Goal: Task Accomplishment & Management: Manage account settings

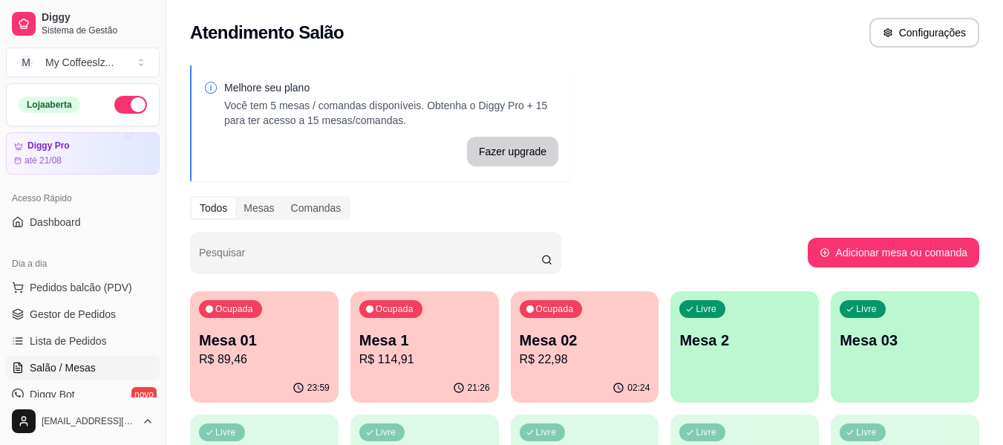
click at [273, 350] on p "R$ 89,46" at bounding box center [264, 359] width 131 height 18
click at [394, 335] on p "Mesa 1" at bounding box center [424, 340] width 127 height 20
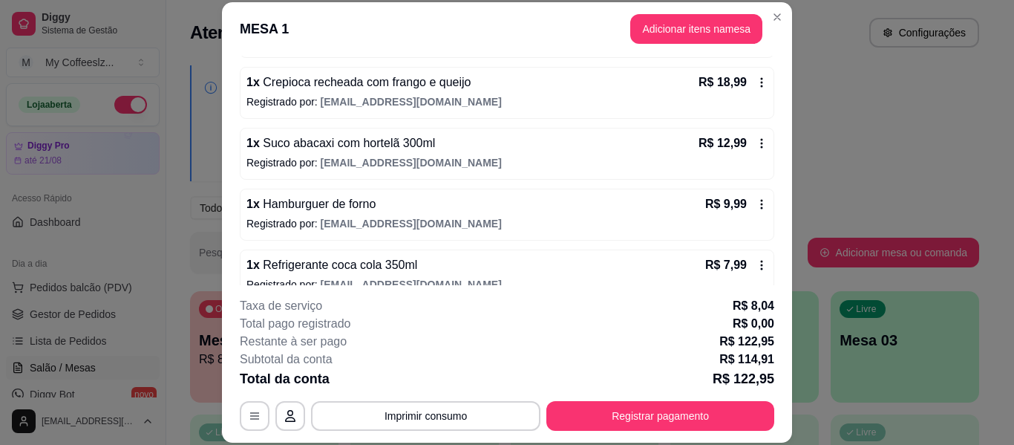
scroll to position [517, 0]
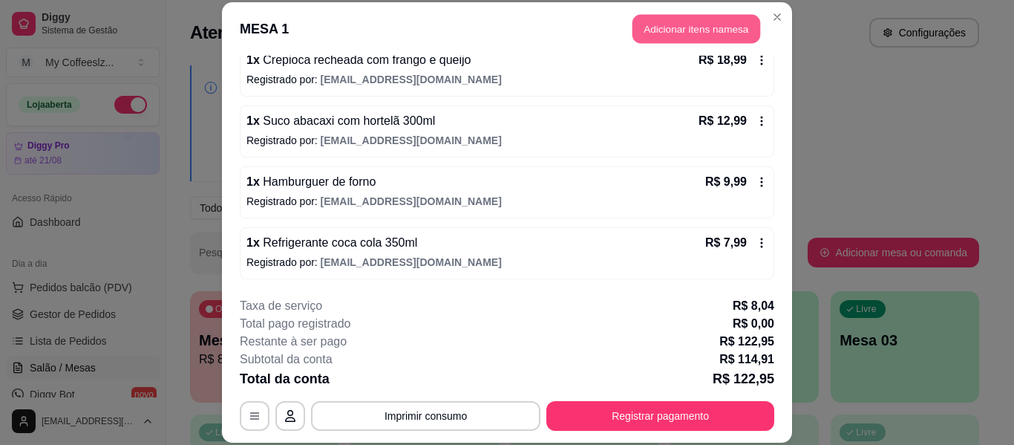
click at [670, 26] on button "Adicionar itens na mesa" at bounding box center [697, 29] width 128 height 29
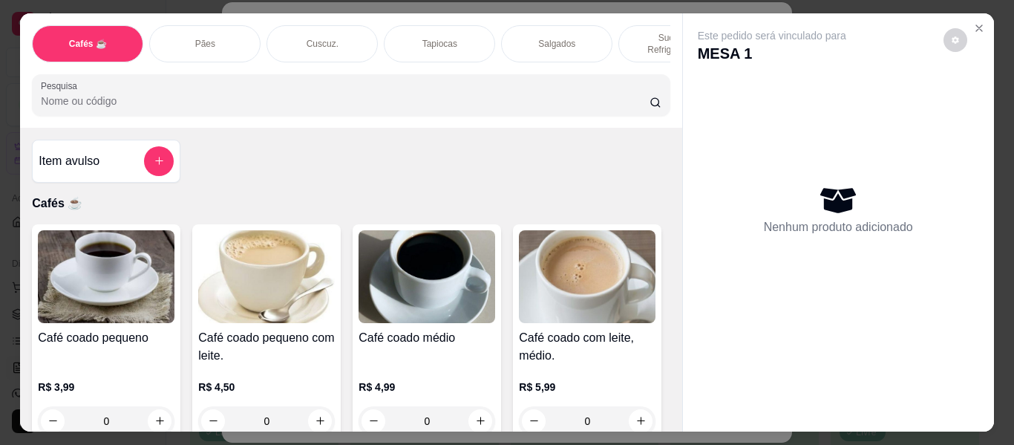
click at [641, 32] on p "Sucos e Refrigerantes" at bounding box center [674, 44] width 86 height 24
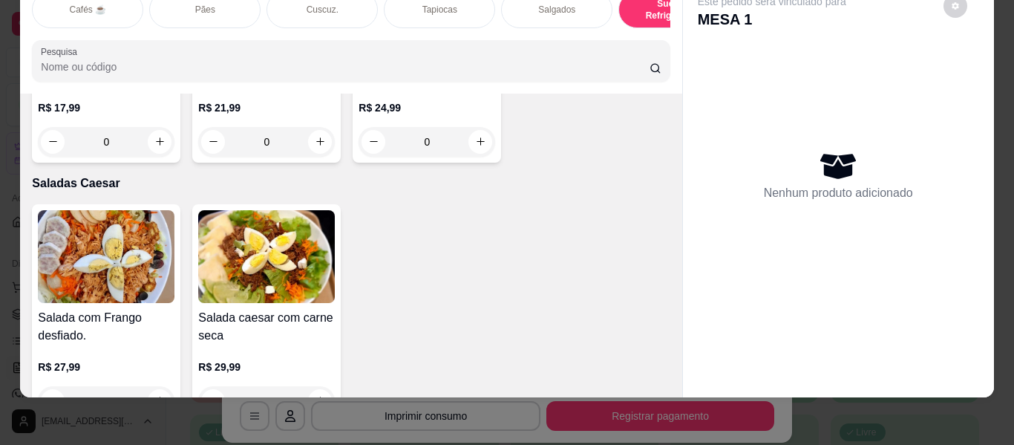
scroll to position [8020, 0]
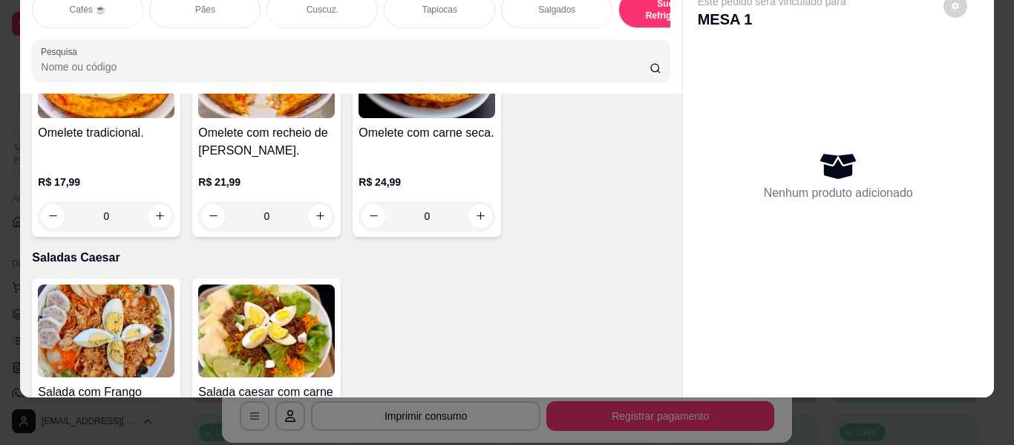
type input "1"
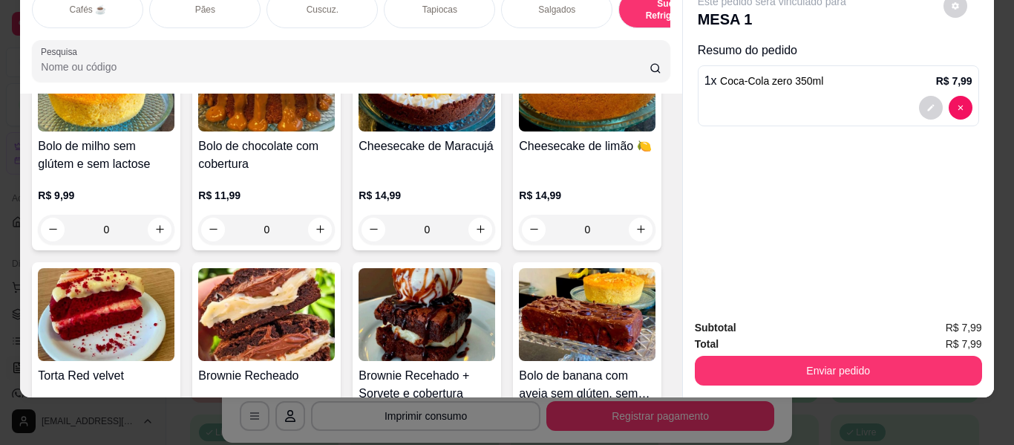
scroll to position [6536, 0]
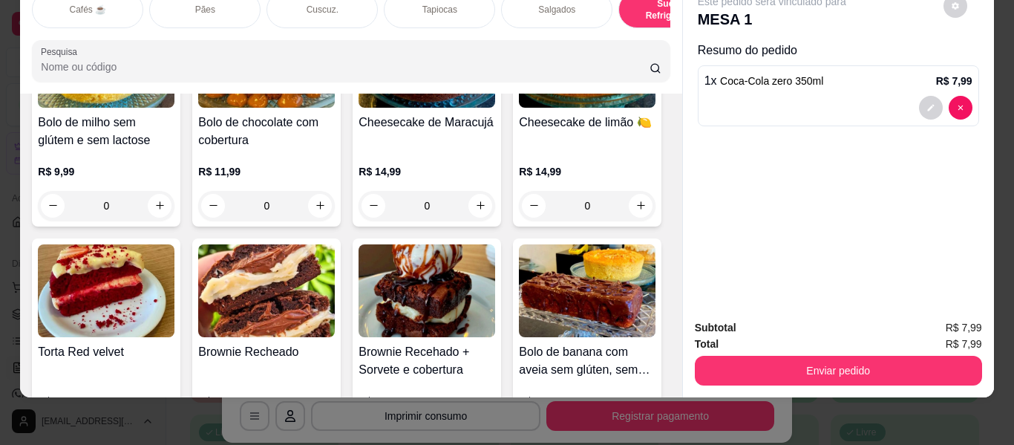
type input "1"
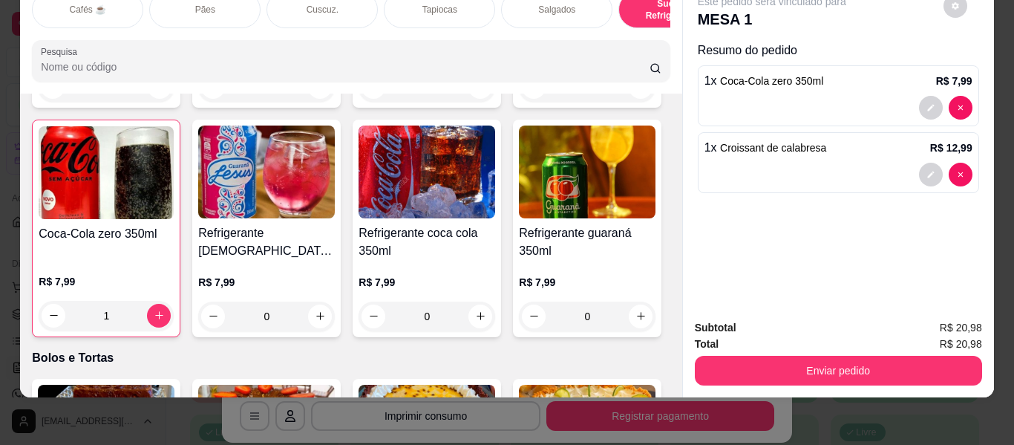
scroll to position [6164, 0]
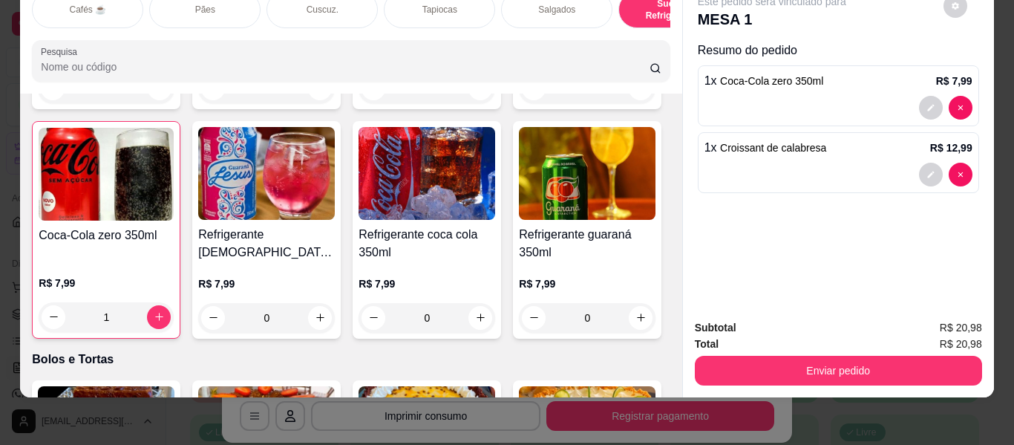
type input "1"
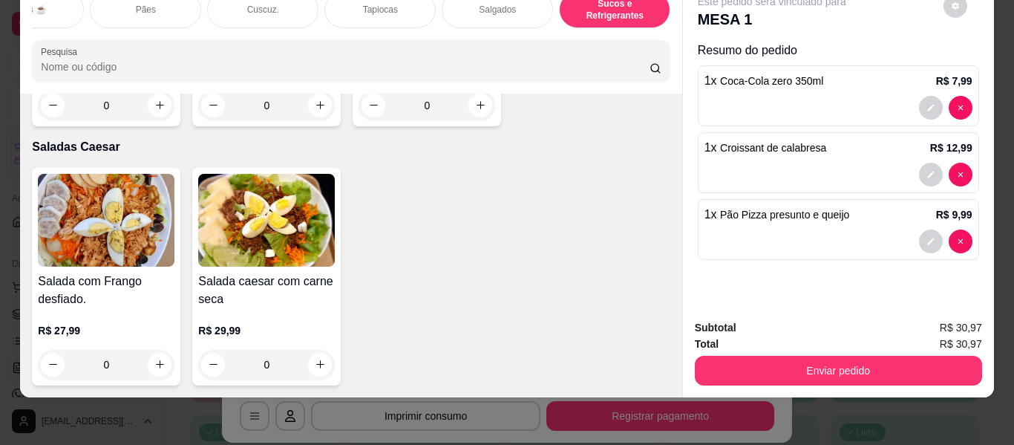
scroll to position [0, 0]
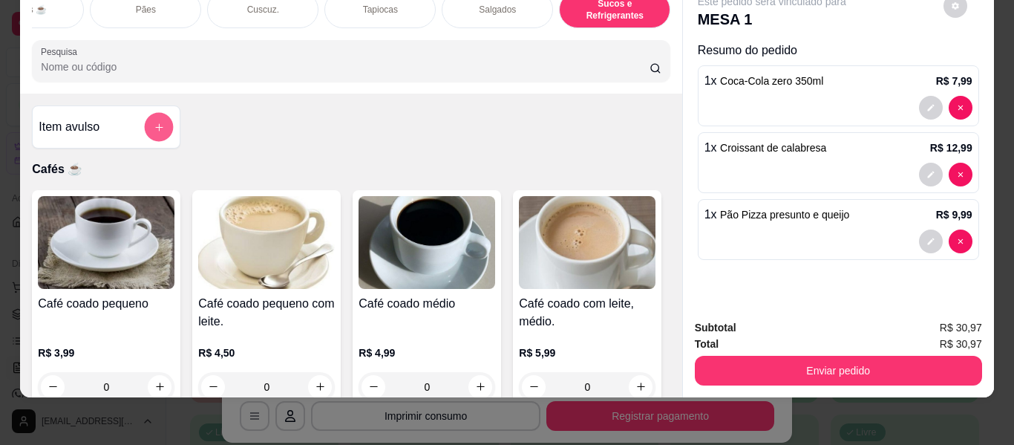
click at [153, 117] on button "add-separate-item" at bounding box center [159, 127] width 29 height 29
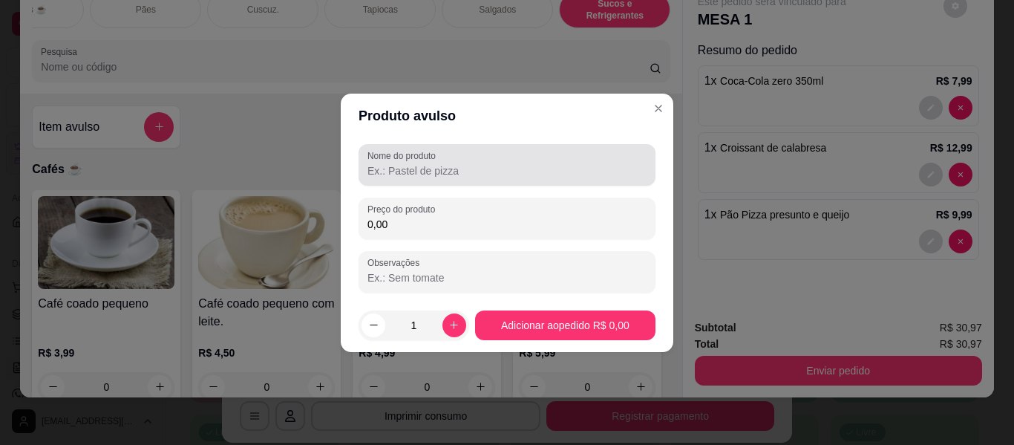
click at [401, 162] on div at bounding box center [506, 165] width 279 height 30
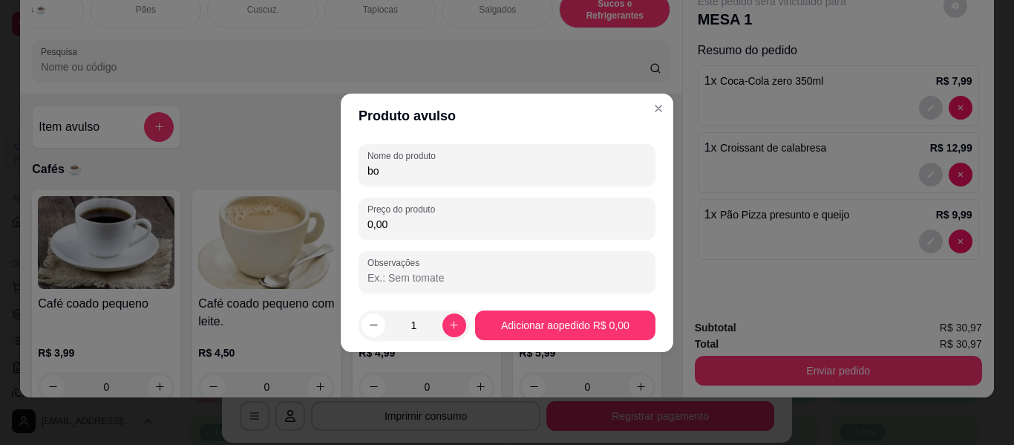
type input "b"
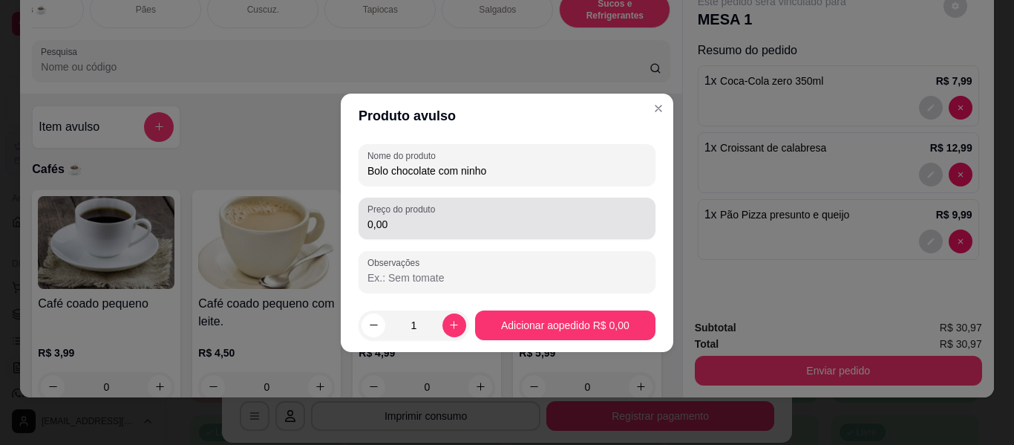
type input "Bolo chocolate com ninho"
click at [411, 223] on input "0,00" at bounding box center [506, 224] width 279 height 15
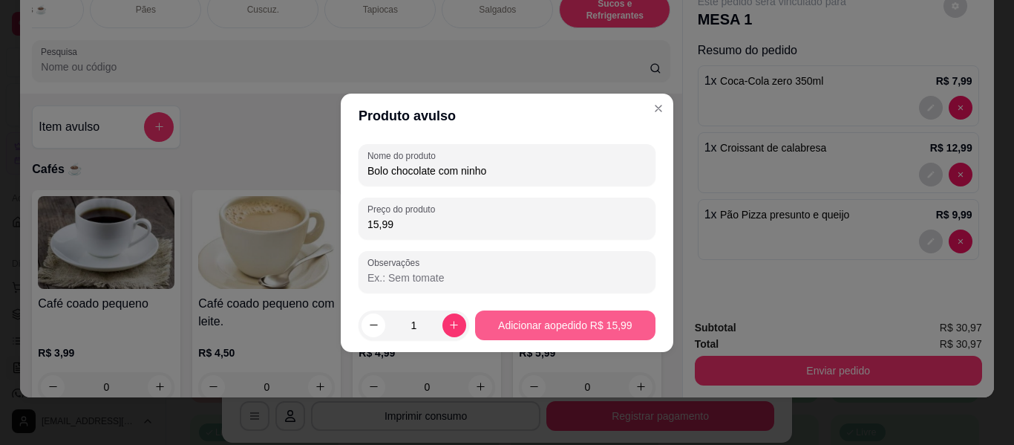
type input "15,99"
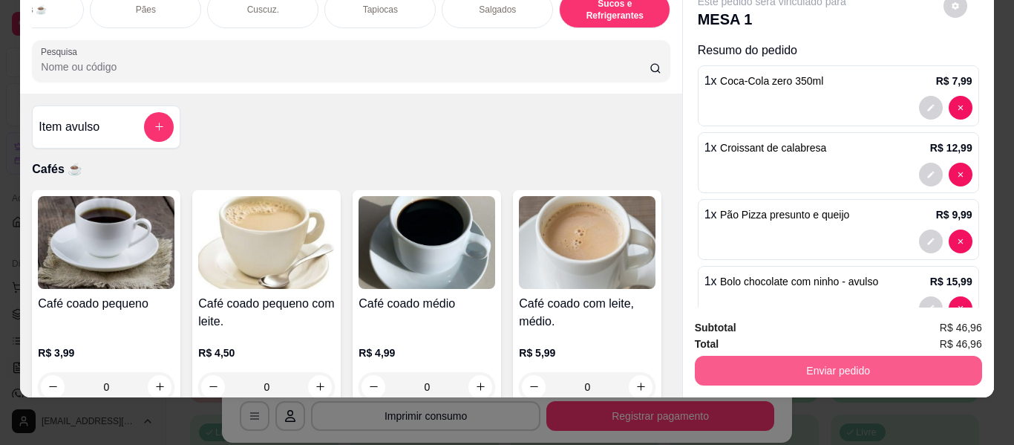
click at [757, 363] on button "Enviar pedido" at bounding box center [838, 371] width 287 height 30
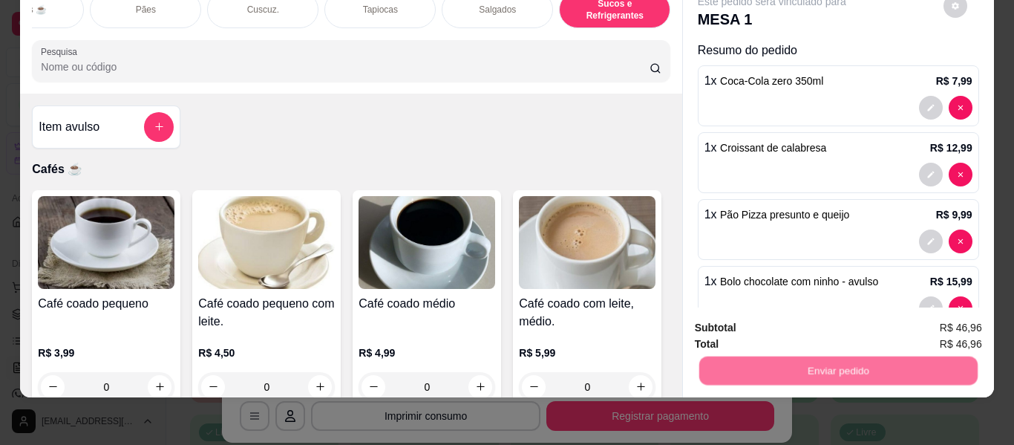
click at [777, 312] on button "Não registrar e enviar pedido" at bounding box center [789, 322] width 154 height 28
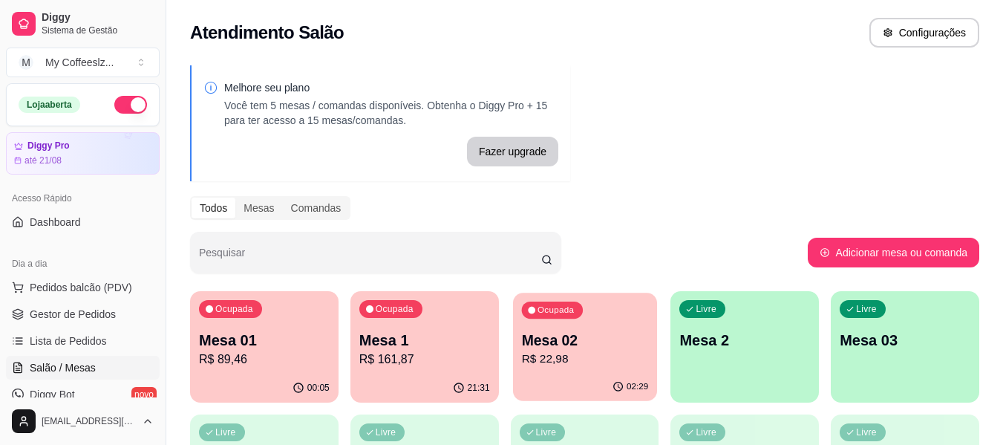
click at [615, 370] on div "Ocupada Mesa 02 R$ 22,98" at bounding box center [585, 333] width 144 height 80
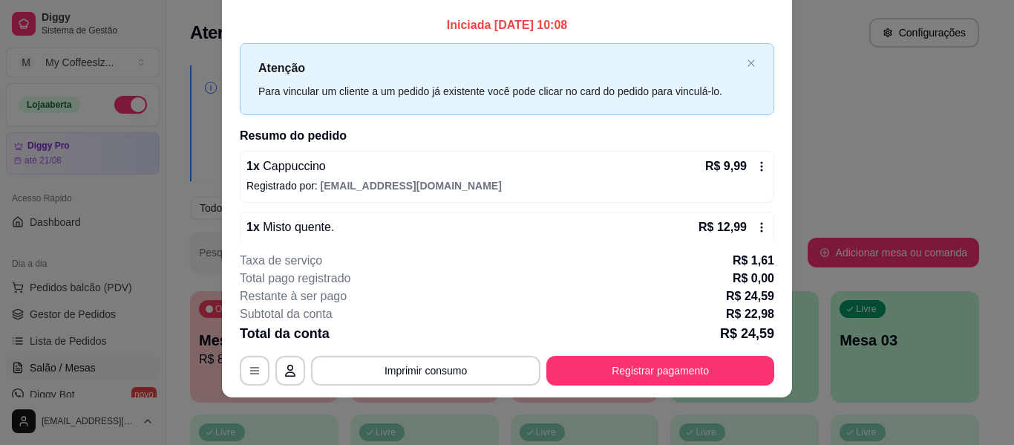
scroll to position [30, 0]
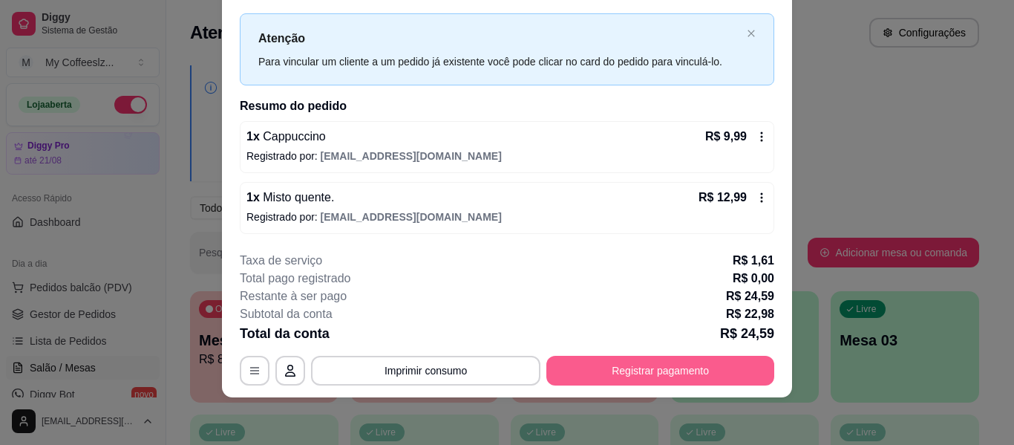
click at [696, 382] on button "Registrar pagamento" at bounding box center [660, 371] width 228 height 30
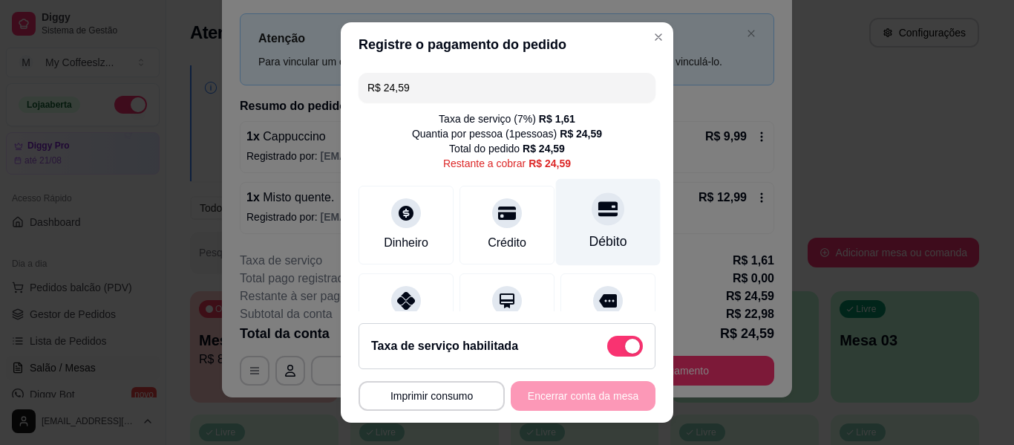
click at [598, 215] on icon at bounding box center [607, 208] width 19 height 15
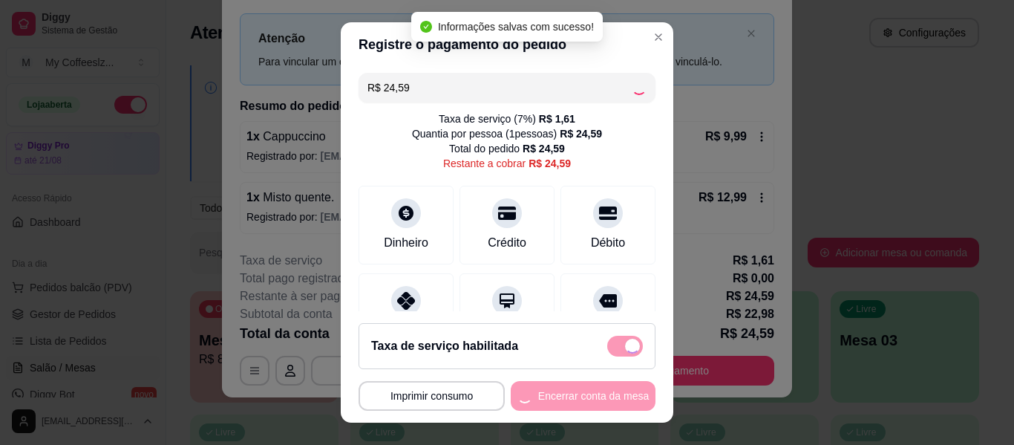
type input "R$ 0,00"
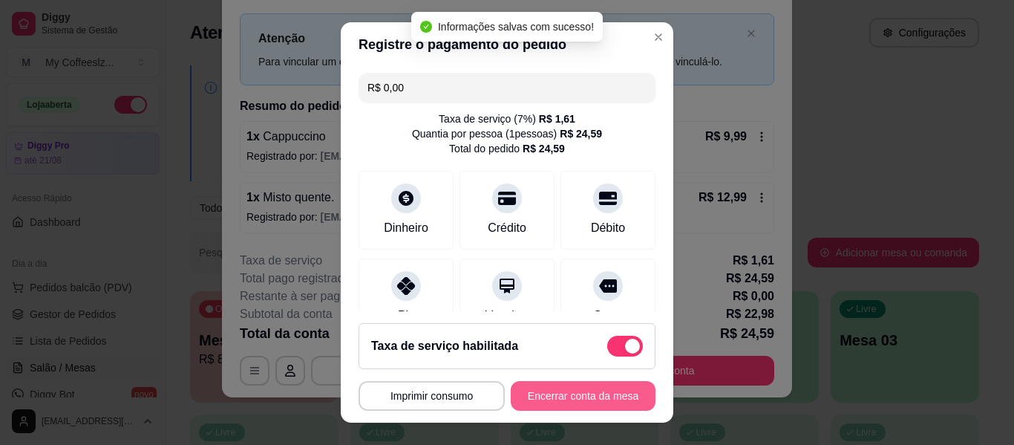
click at [533, 401] on button "Encerrar conta da mesa" at bounding box center [583, 396] width 145 height 30
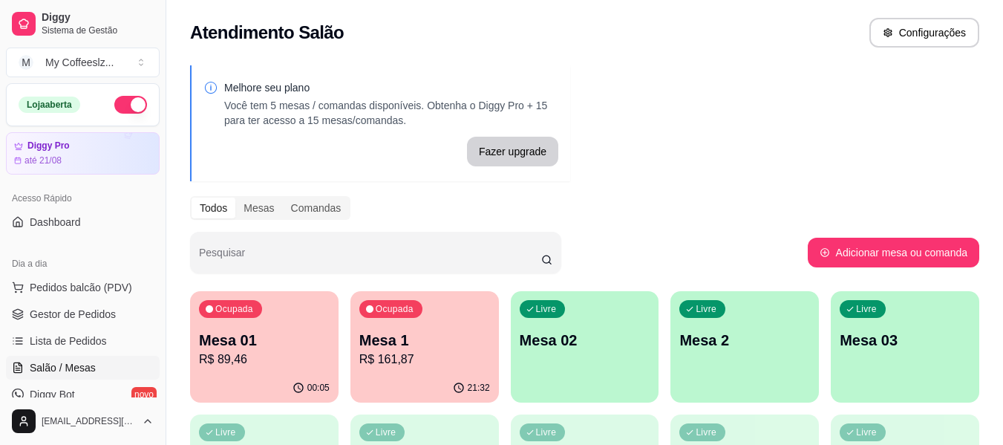
click at [285, 323] on div "Ocupada Mesa 01 R$ 89,46" at bounding box center [264, 332] width 148 height 82
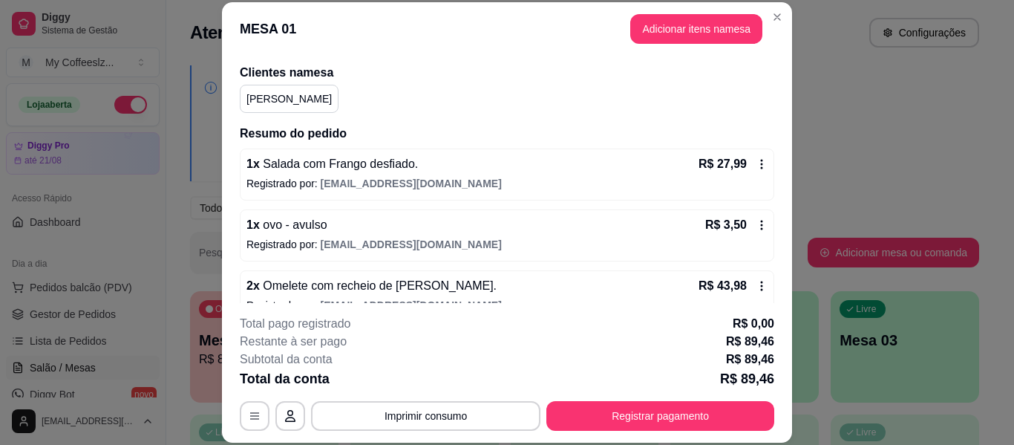
scroll to position [223, 0]
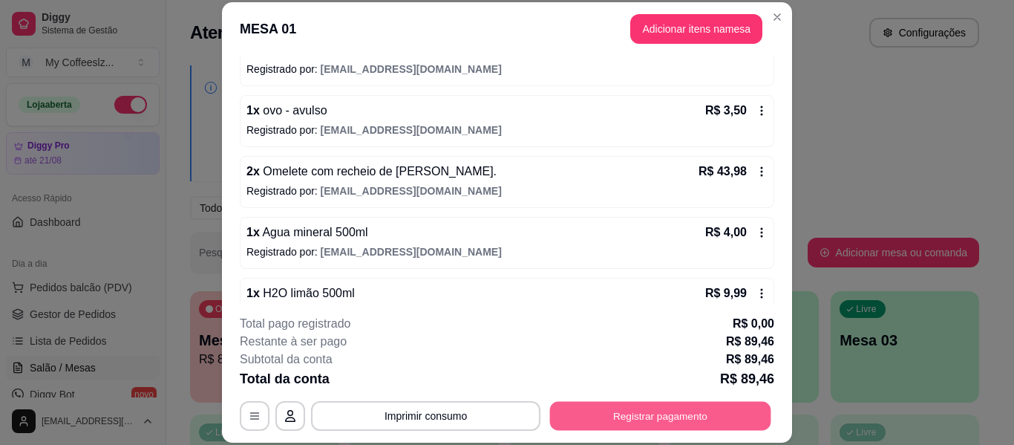
click at [613, 415] on button "Registrar pagamento" at bounding box center [660, 416] width 221 height 29
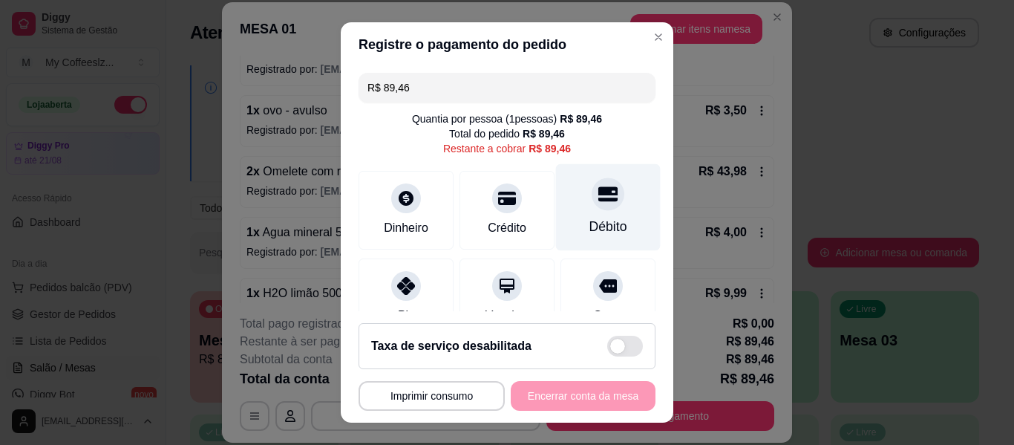
click at [607, 211] on div "Débito" at bounding box center [608, 207] width 105 height 87
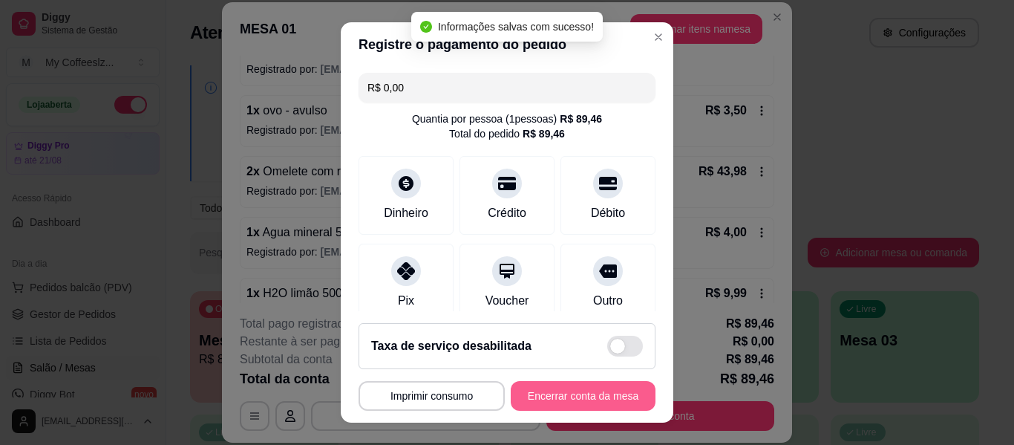
type input "R$ 0,00"
click at [549, 400] on button "Encerrar conta da mesa" at bounding box center [583, 396] width 140 height 29
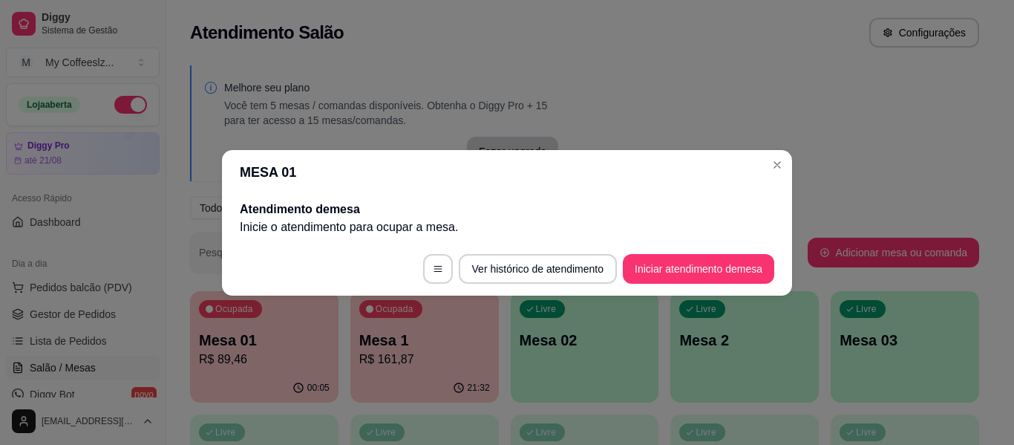
scroll to position [0, 0]
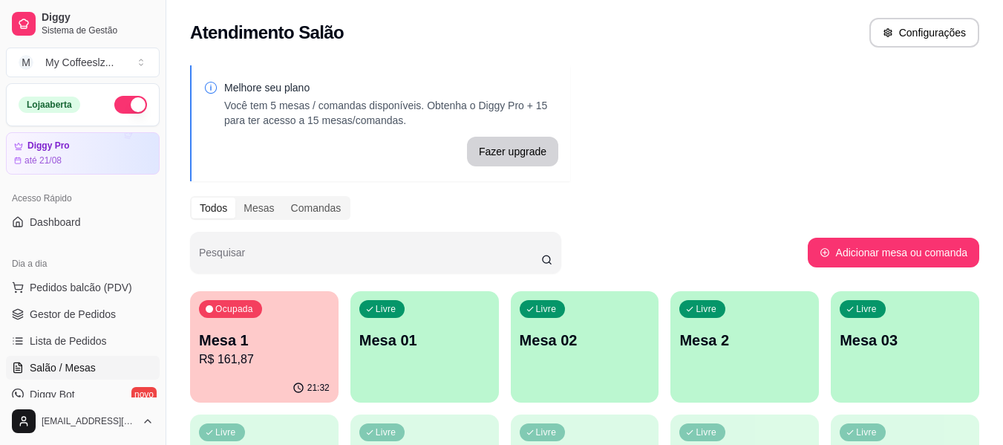
click at [425, 327] on div "Livre Mesa 01" at bounding box center [424, 338] width 148 height 94
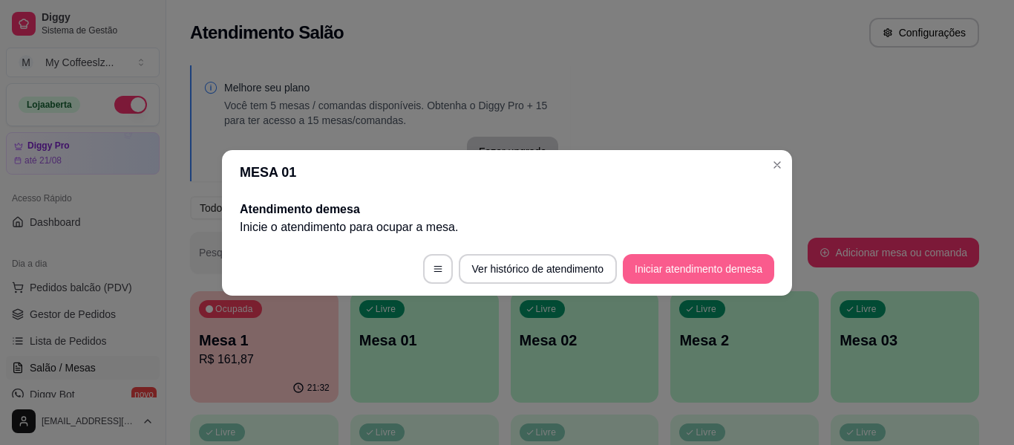
click at [640, 260] on button "Iniciar atendimento de mesa" at bounding box center [698, 269] width 151 height 30
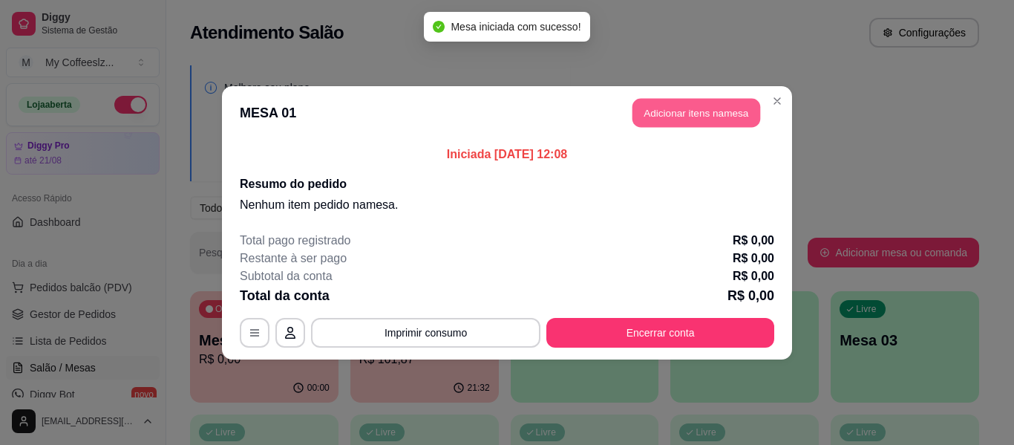
click at [728, 114] on button "Adicionar itens na mesa" at bounding box center [697, 112] width 128 height 29
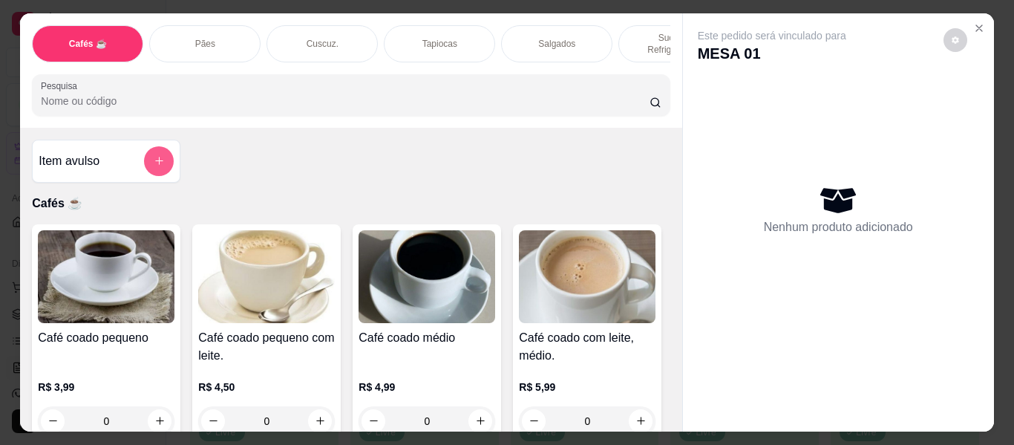
click at [144, 154] on button "add-separate-item" at bounding box center [159, 161] width 30 height 30
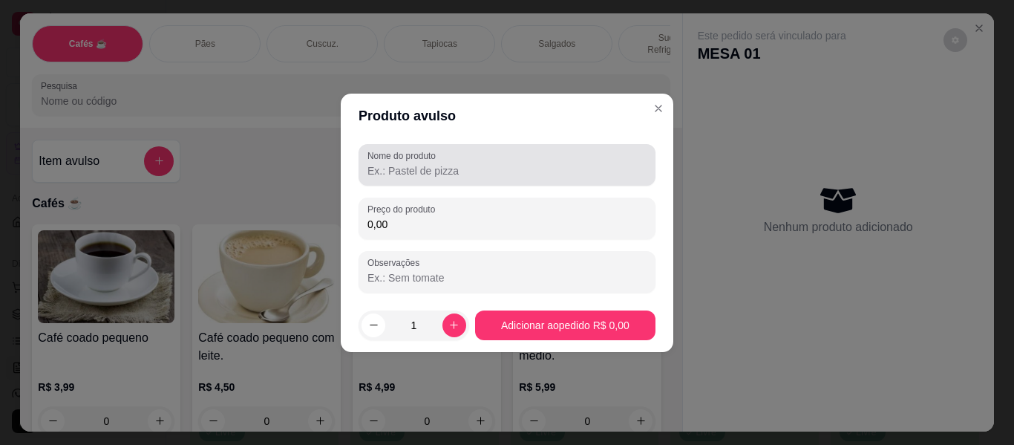
click at [418, 170] on input "Nome do produto" at bounding box center [506, 170] width 279 height 15
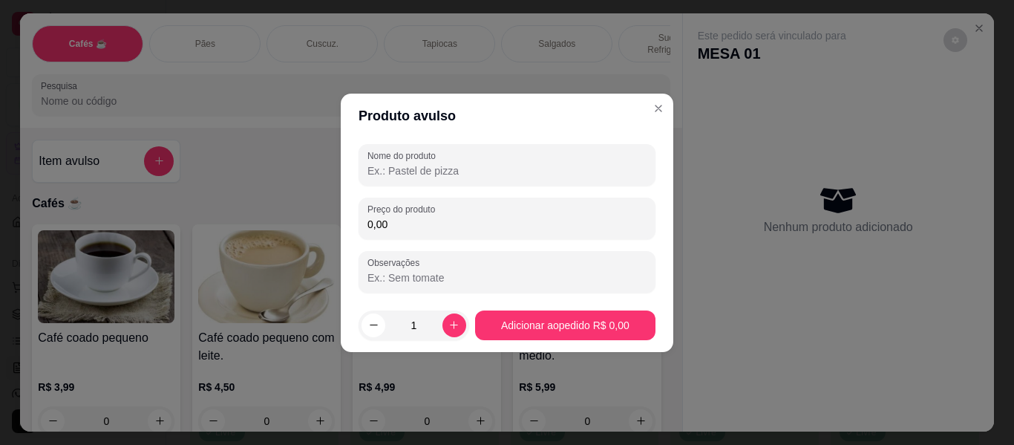
type input "1"
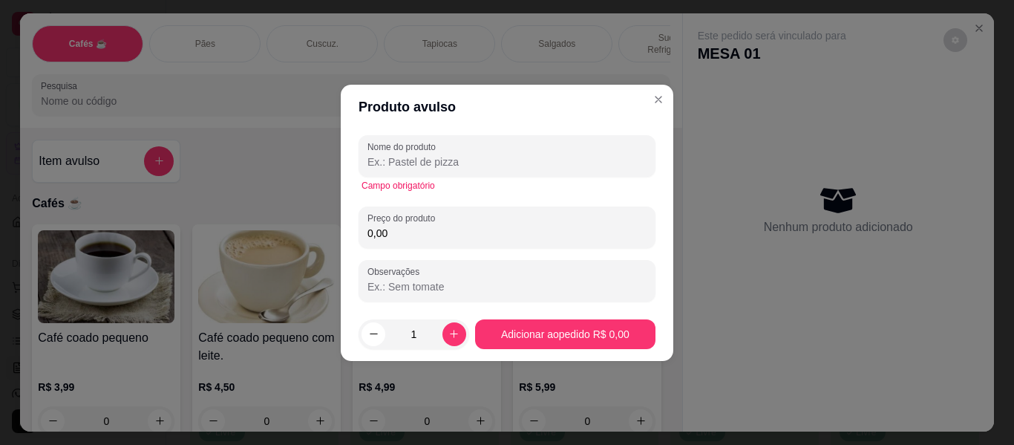
type input "r"
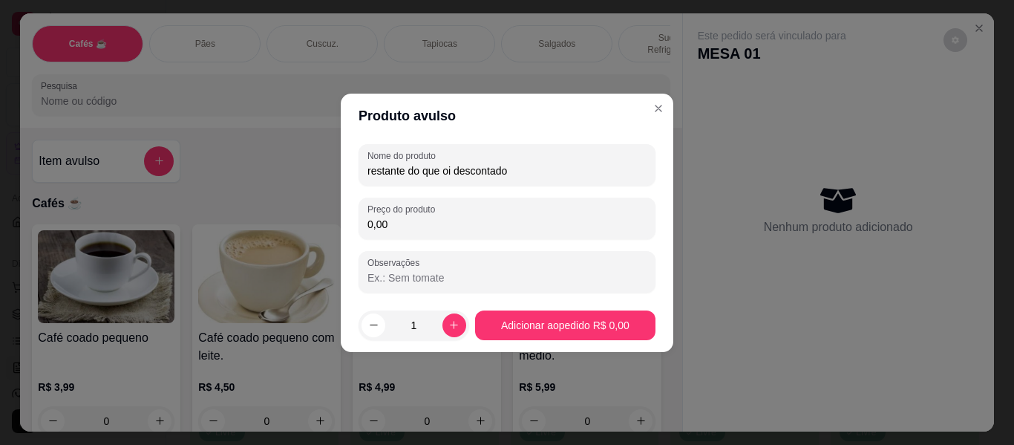
click at [450, 169] on input "restante do que oi descontado" at bounding box center [506, 170] width 279 height 15
click at [546, 168] on input "restante do que foi descontado" at bounding box center [506, 170] width 279 height 15
click at [545, 168] on input "restante do que foi descontado" at bounding box center [506, 170] width 279 height 15
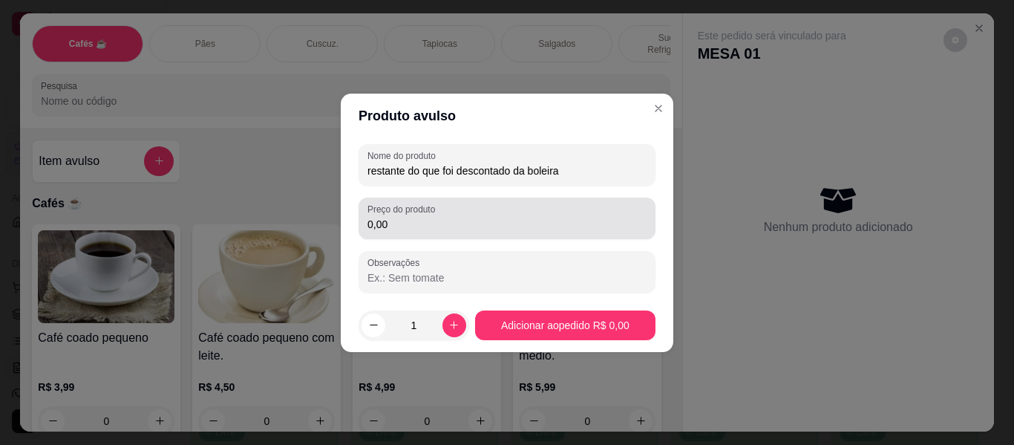
type input "restante do que foi descontado da boleira"
click at [511, 215] on div "0,00" at bounding box center [506, 218] width 279 height 30
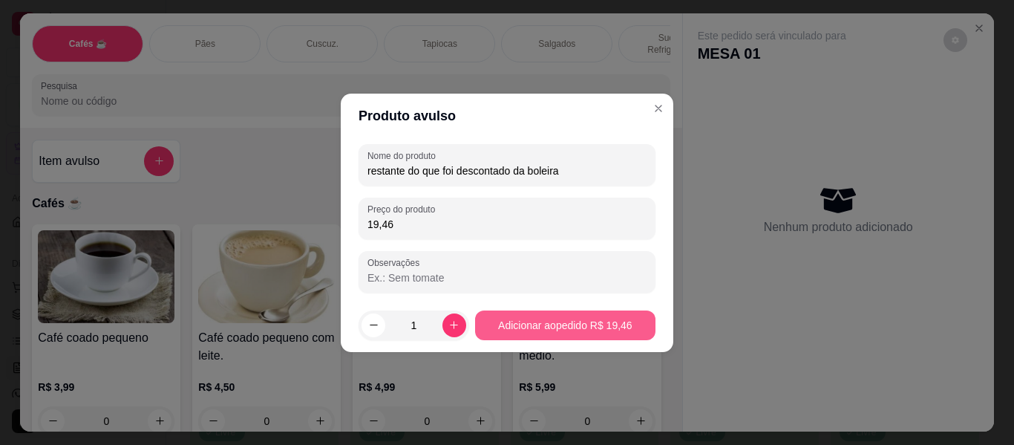
type input "19,46"
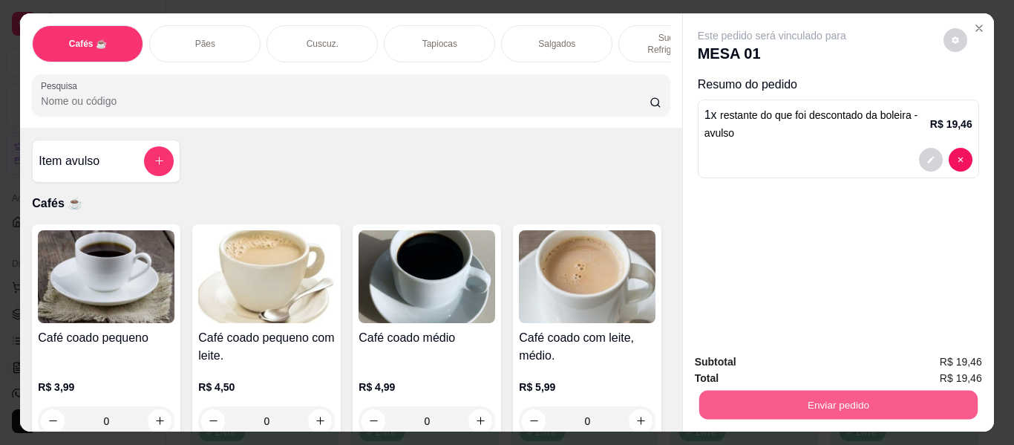
click at [806, 398] on button "Enviar pedido" at bounding box center [838, 405] width 278 height 29
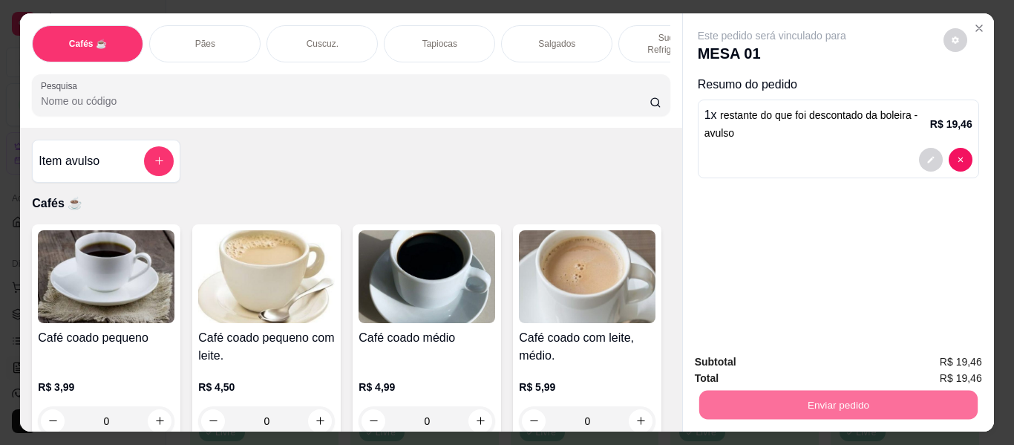
click at [728, 360] on button "Não registrar e enviar pedido" at bounding box center [789, 361] width 150 height 27
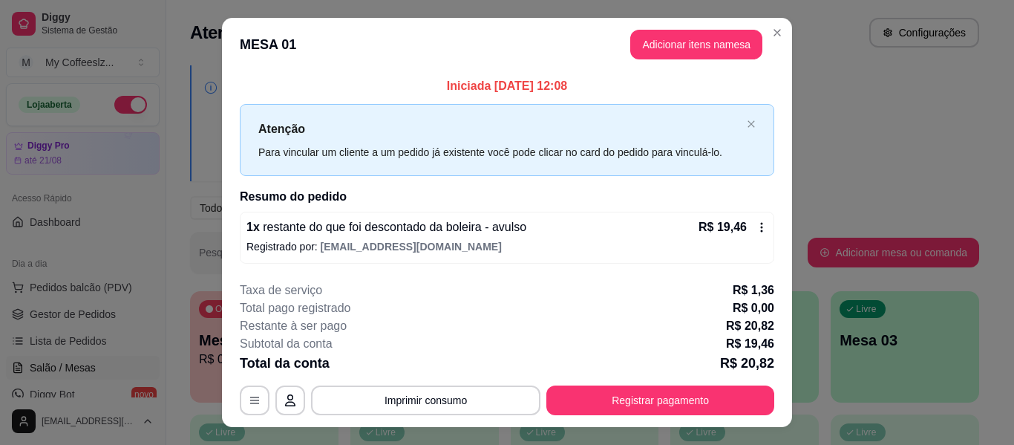
scroll to position [30, 0]
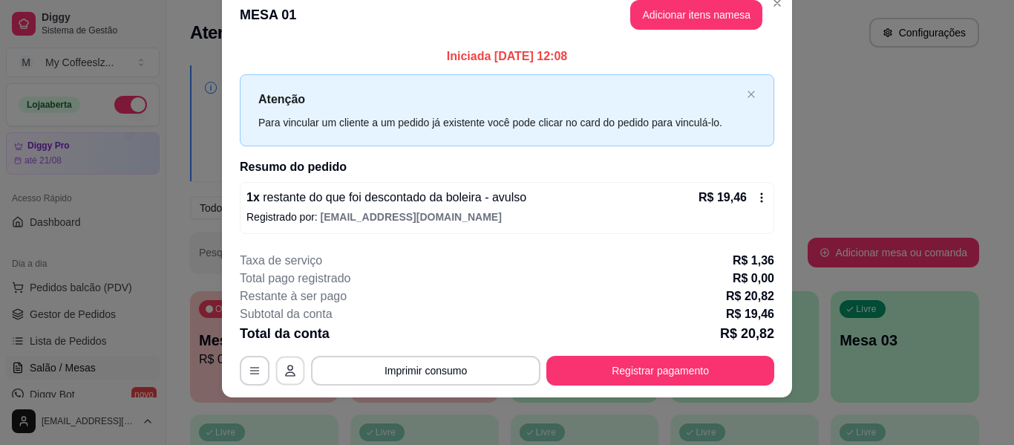
click at [288, 367] on icon "button" at bounding box center [290, 371] width 12 height 12
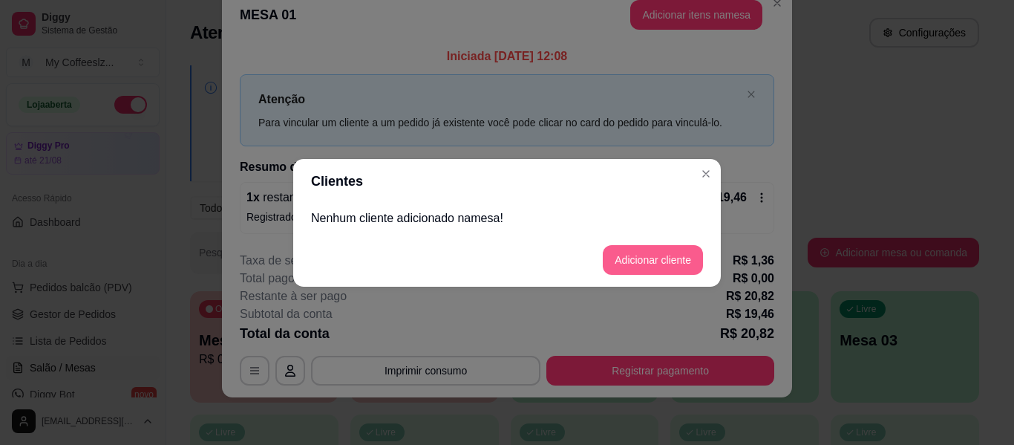
click at [636, 261] on button "Adicionar cliente" at bounding box center [653, 260] width 100 height 30
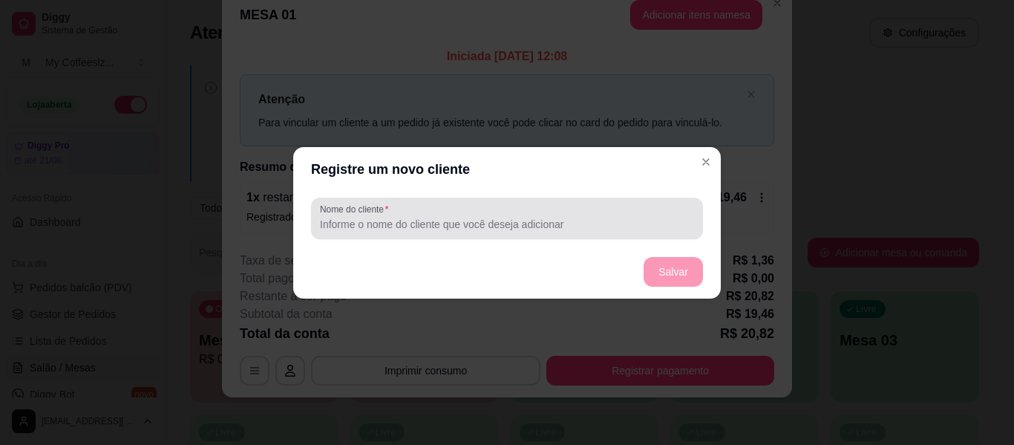
click at [417, 217] on input "Nome do cliente" at bounding box center [507, 224] width 374 height 15
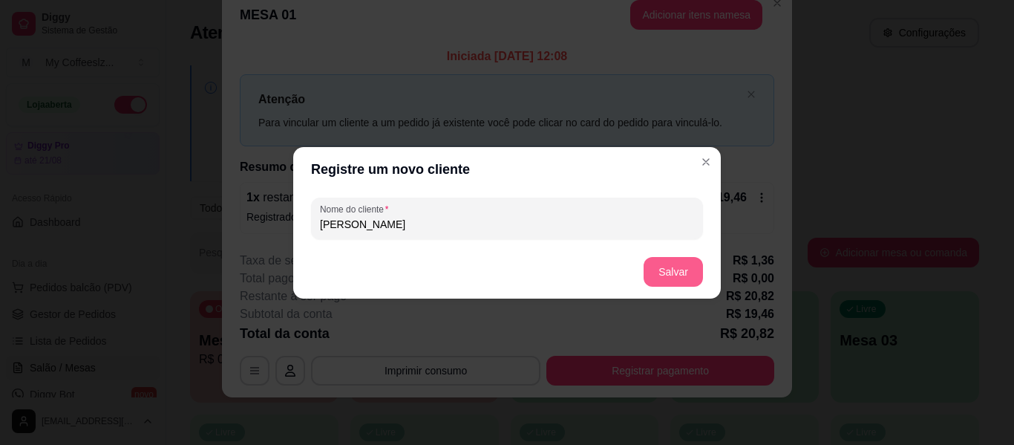
type input "[PERSON_NAME]"
click at [690, 282] on button "Salvar" at bounding box center [673, 271] width 58 height 29
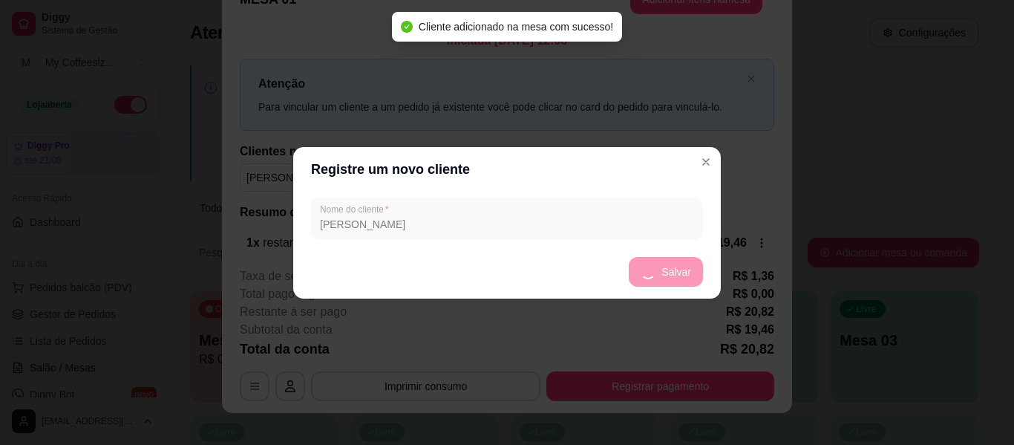
scroll to position [14, 0]
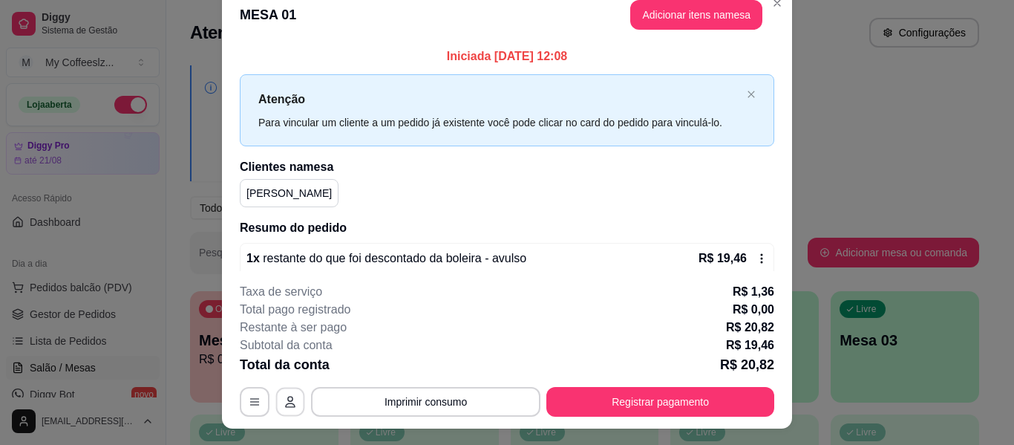
click at [278, 399] on button "button" at bounding box center [290, 402] width 29 height 29
click at [254, 404] on icon "button" at bounding box center [255, 402] width 12 height 12
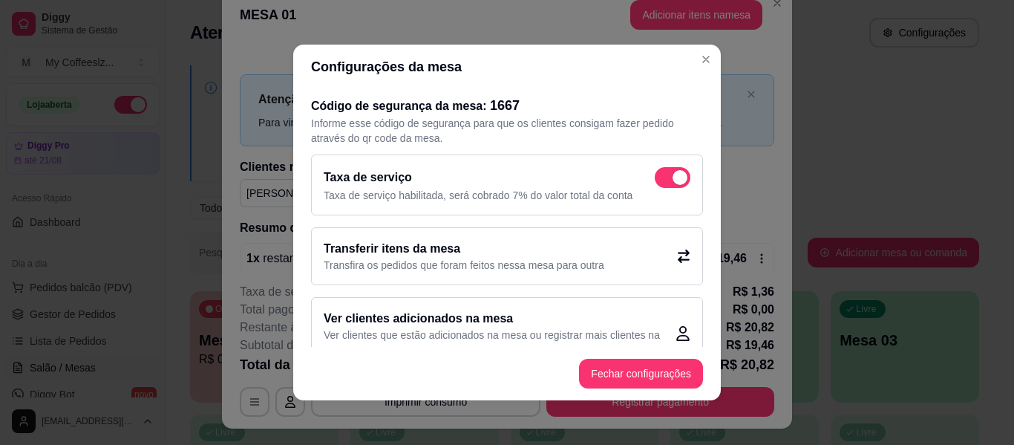
click at [673, 172] on span at bounding box center [680, 177] width 15 height 15
click at [657, 180] on input "checkbox" at bounding box center [659, 185] width 10 height 10
checkbox input "false"
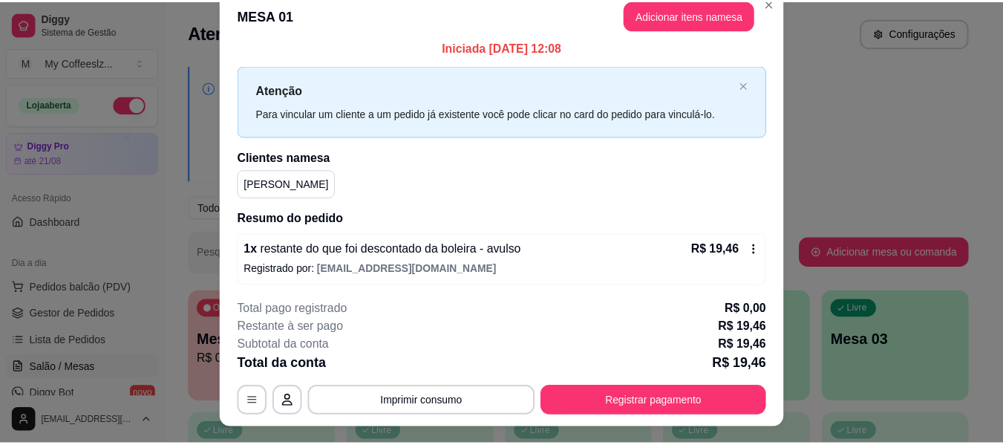
scroll to position [12, 0]
